Goal: Task Accomplishment & Management: Manage account settings

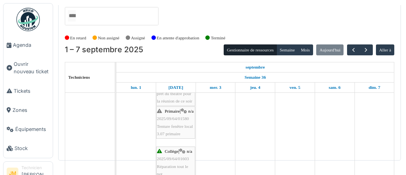
scroll to position [389, 0]
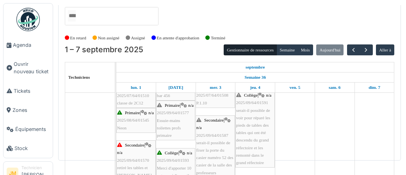
click at [128, 123] on span "2025/08/64/01545" at bounding box center [133, 120] width 32 height 5
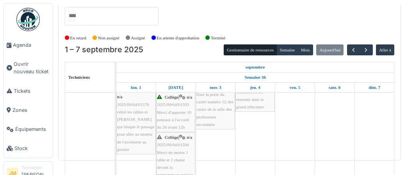
click at [172, 113] on span "Merci d'apporter 10 poteaux à l'accueil du 26 avant 12h" at bounding box center [174, 120] width 34 height 20
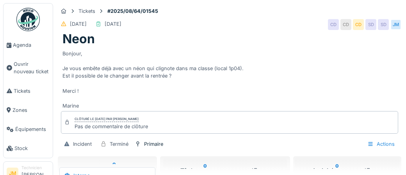
scroll to position [30, 0]
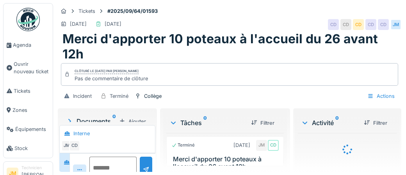
scroll to position [30, 0]
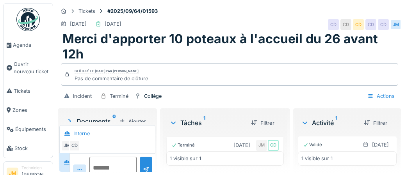
click at [29, 25] on img at bounding box center [27, 19] width 23 height 23
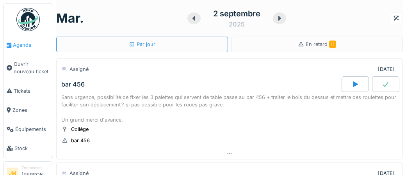
click at [22, 45] on span "Agenda" at bounding box center [31, 44] width 37 height 7
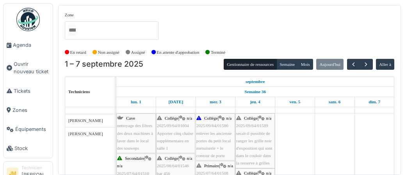
scroll to position [144, 0]
click at [168, 135] on div "Collège | n/a 2025/09/64/01604 Apporter cinq chaise supplémentaire en salle 1" at bounding box center [175, 133] width 37 height 37
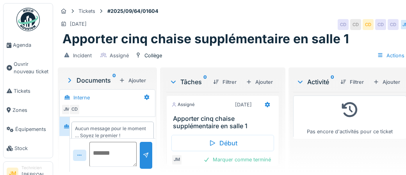
scroll to position [9, 0]
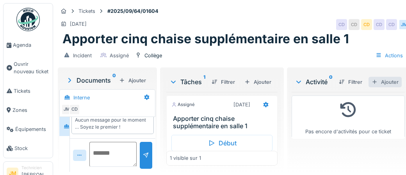
click at [383, 81] on div "Ajouter" at bounding box center [384, 82] width 33 height 11
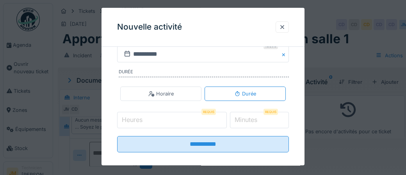
scroll to position [158, 0]
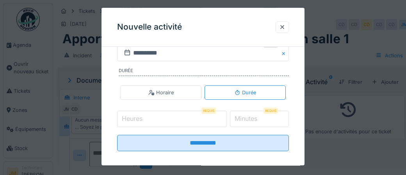
click at [164, 120] on input "Heures" at bounding box center [172, 119] width 110 height 16
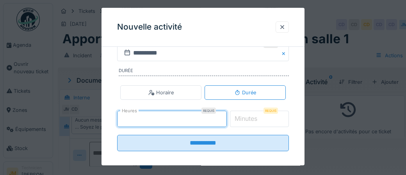
type input "*"
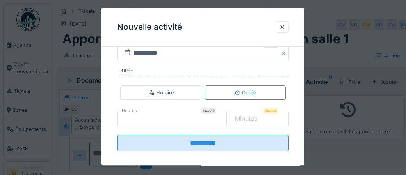
click at [253, 116] on label "Minutes" at bounding box center [246, 118] width 26 height 9
click at [253, 116] on input "*" at bounding box center [259, 119] width 59 height 16
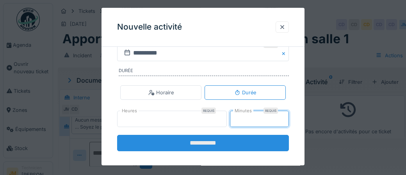
type input "**"
click at [222, 142] on input "**********" at bounding box center [203, 143] width 172 height 16
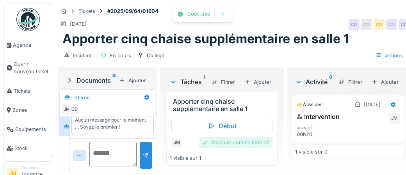
scroll to position [19, 0]
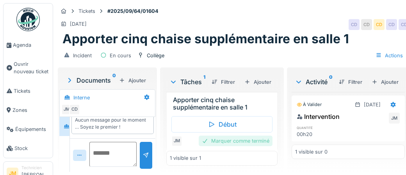
click at [224, 140] on div "Marquer comme terminé" at bounding box center [236, 141] width 74 height 11
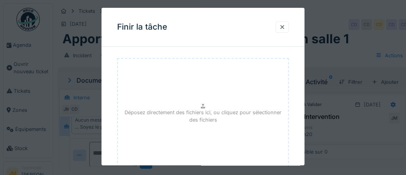
scroll to position [127, 0]
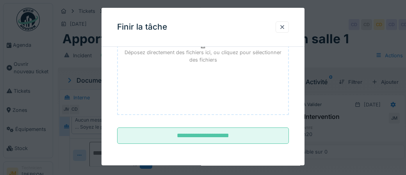
click at [224, 140] on input "**********" at bounding box center [203, 136] width 172 height 16
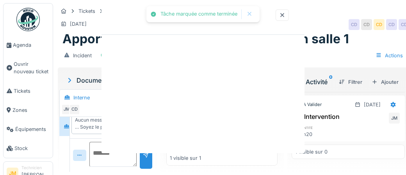
scroll to position [0, 0]
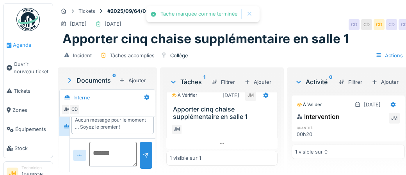
click at [26, 47] on span "Agenda" at bounding box center [31, 44] width 37 height 7
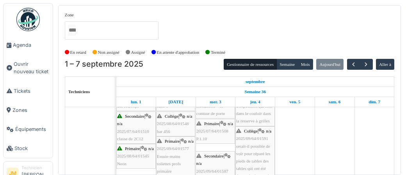
click at [128, 131] on span "2025/07/64/01510" at bounding box center [133, 131] width 32 height 5
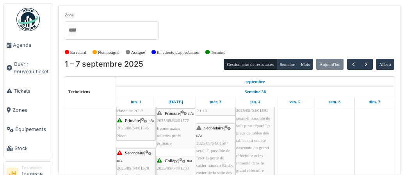
click at [124, 126] on div "Primaire | n/a 2025/08/64/01545 Neon" at bounding box center [136, 128] width 38 height 23
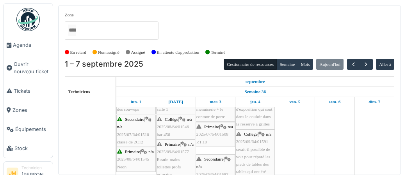
click at [170, 130] on div "Collège | n/a 2025/08/64/01546 bar 456" at bounding box center [175, 127] width 37 height 23
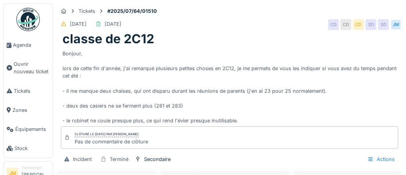
scroll to position [30, 0]
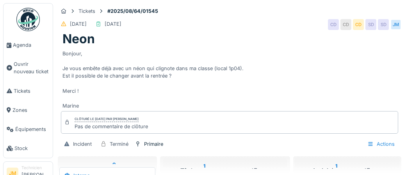
scroll to position [30, 0]
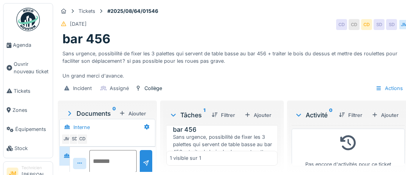
scroll to position [17, 0]
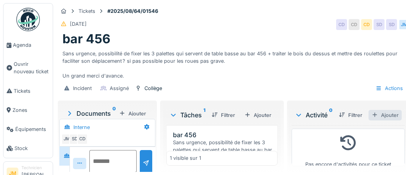
click at [383, 115] on div "Ajouter" at bounding box center [384, 115] width 33 height 11
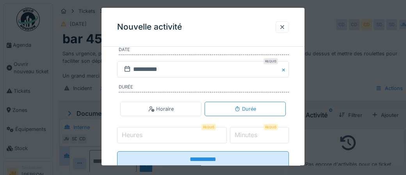
scroll to position [145, 0]
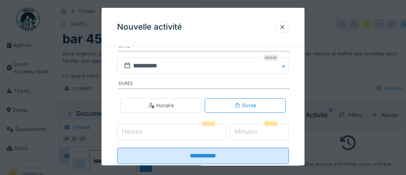
click at [145, 133] on input "Heures" at bounding box center [172, 132] width 110 height 16
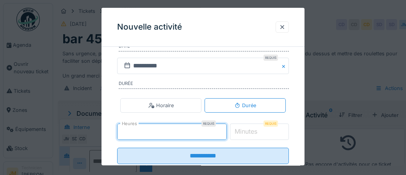
type input "*"
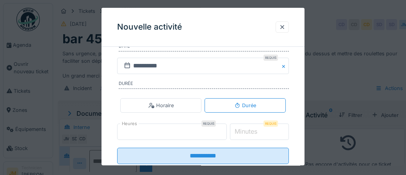
click at [251, 130] on label "Minutes" at bounding box center [246, 131] width 26 height 9
click at [251, 130] on input "*" at bounding box center [259, 132] width 59 height 16
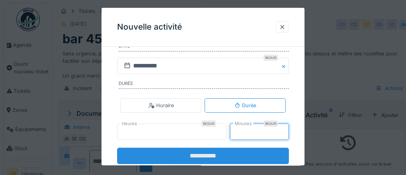
type input "**"
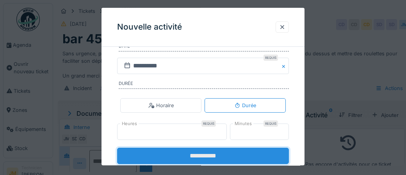
click at [197, 155] on input "**********" at bounding box center [203, 156] width 172 height 16
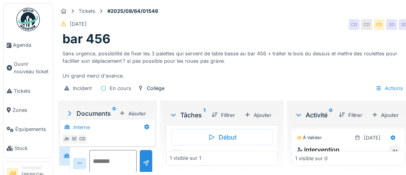
scroll to position [115, 0]
click at [226, 129] on div "Marquer comme terminé" at bounding box center [236, 129] width 74 height 11
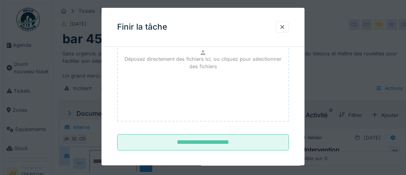
scroll to position [127, 0]
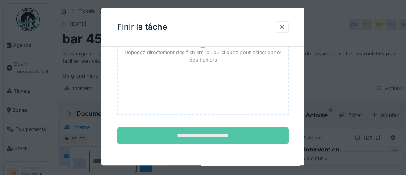
click at [219, 135] on input "**********" at bounding box center [203, 136] width 172 height 16
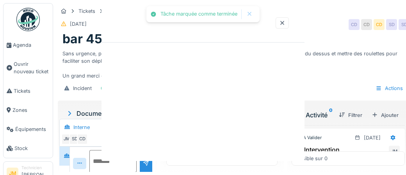
scroll to position [0, 0]
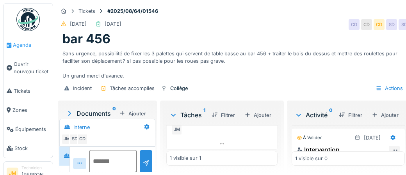
click at [12, 45] on li "Agenda" at bounding box center [28, 44] width 43 height 7
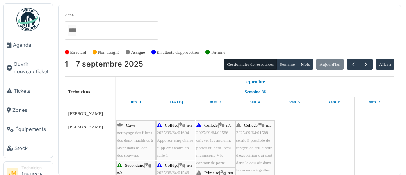
scroll to position [143, 0]
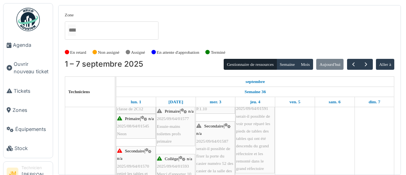
click at [171, 143] on div "Primaire | n/a 2025/09/64/01577 Essuie-mains toilettes profs primaire" at bounding box center [175, 126] width 37 height 37
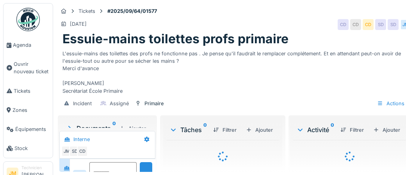
scroll to position [30, 0]
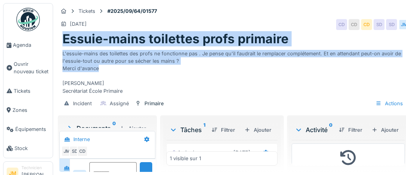
drag, startPoint x: 64, startPoint y: 41, endPoint x: 192, endPoint y: 68, distance: 131.2
click at [192, 68] on div "Essuie-mains toilettes profs primaire L'essuie-mains des toilettes des profs ne…" at bounding box center [234, 63] width 352 height 63
copy div "Essuie-mains toilettes profs primaire L'essuie-mains des toilettes des profs ne…"
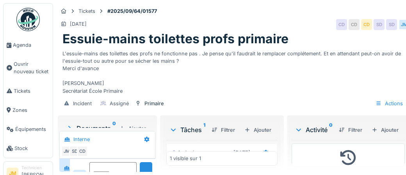
click at [167, 90] on div "L'essuie-mains des toilettes des profs ne fonctionne pas . Je pense qu'il faudr…" at bounding box center [233, 71] width 342 height 48
